Goal: Navigation & Orientation: Understand site structure

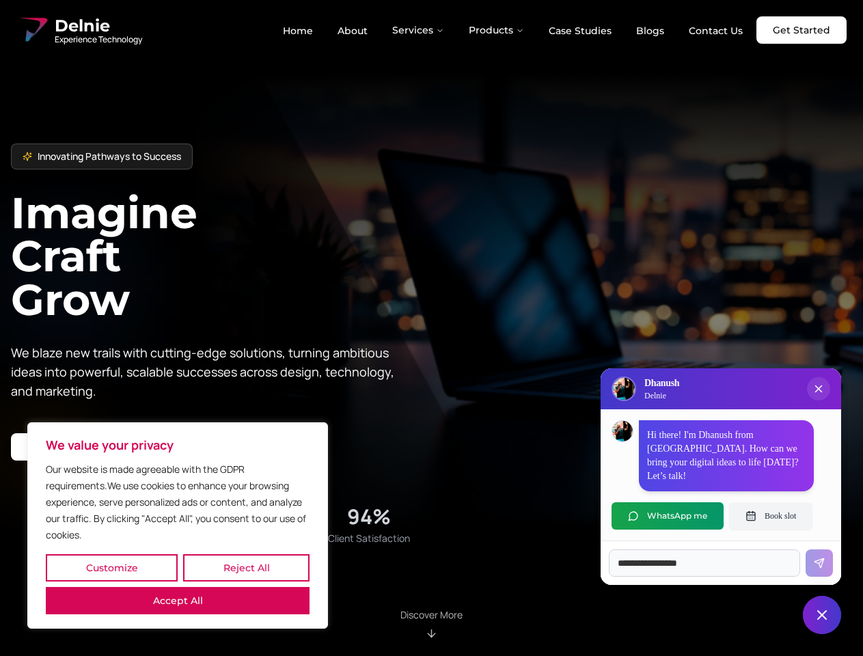
click at [111, 568] on button "Customize" at bounding box center [112, 567] width 132 height 27
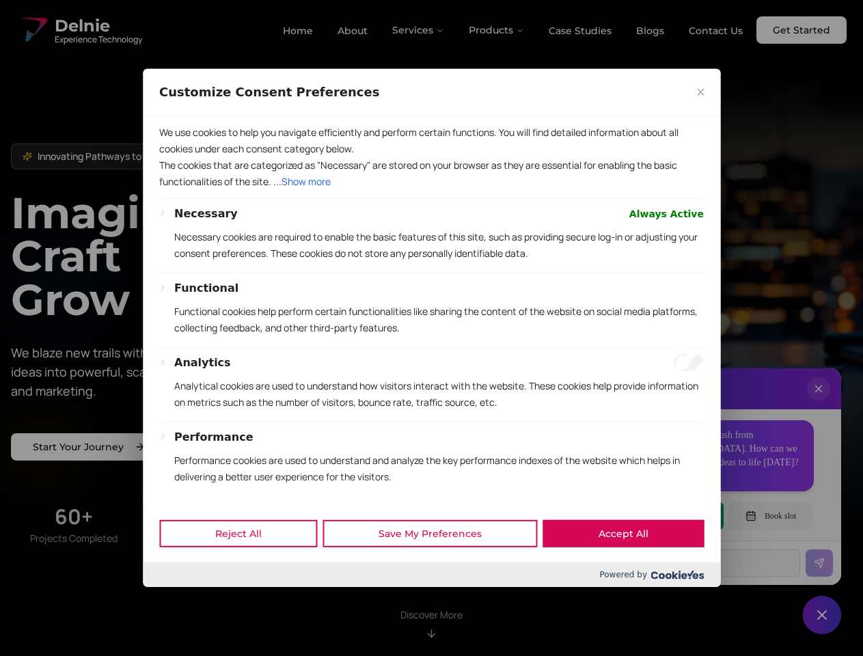
click at [246, 568] on div at bounding box center [431, 328] width 863 height 656
click at [431, 328] on p "Functional cookies help perform certain functionalities like sharing the conten…" at bounding box center [438, 319] width 529 height 33
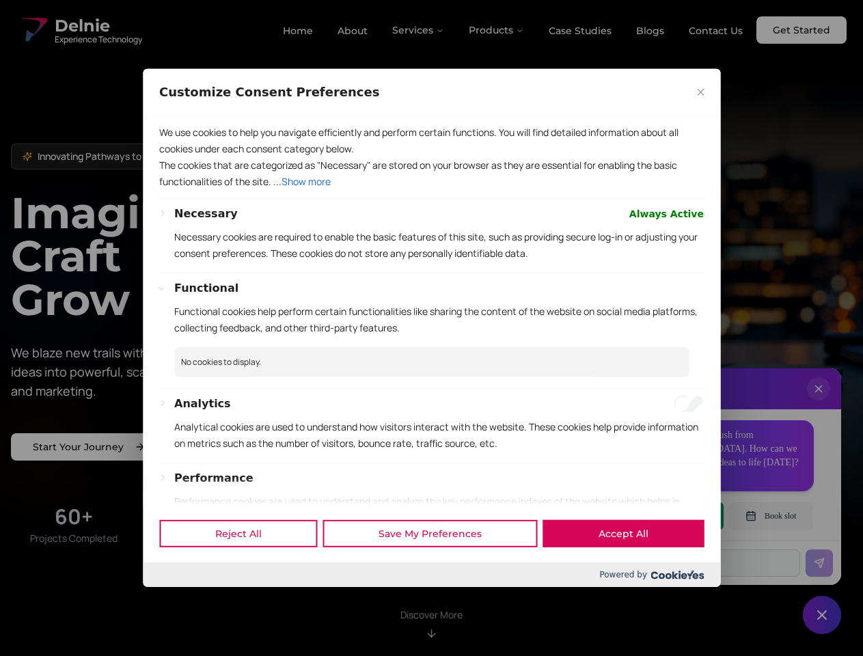
click at [419, 30] on div at bounding box center [431, 328] width 863 height 656
click at [497, 30] on div at bounding box center [431, 328] width 863 height 656
click at [818, 402] on div at bounding box center [431, 328] width 863 height 656
click at [667, 516] on div "Reject All Save My Preferences Accept All" at bounding box center [431, 533] width 577 height 58
click at [771, 516] on div at bounding box center [431, 328] width 863 height 656
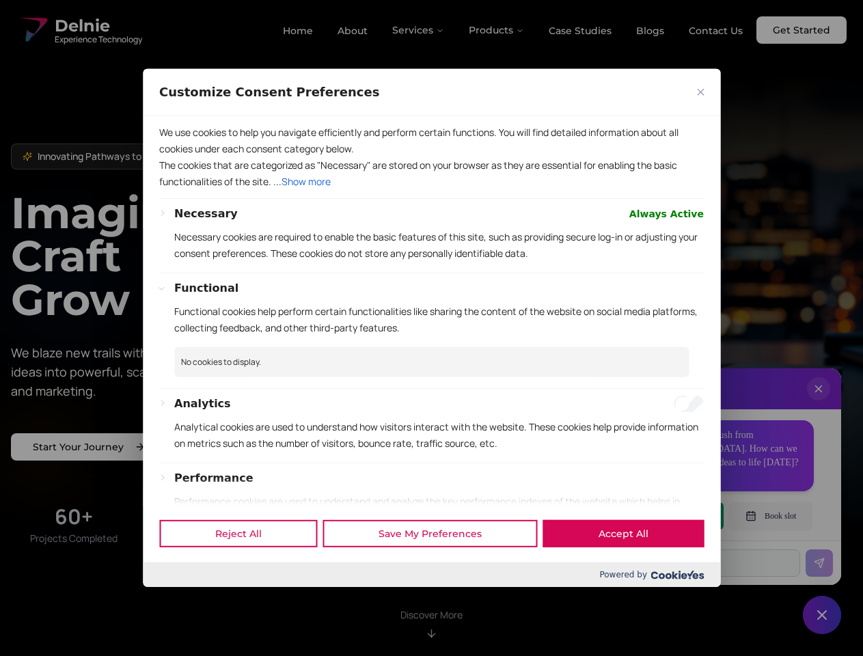
click at [822, 615] on div at bounding box center [431, 328] width 863 height 656
